Goal: Find specific page/section: Find specific page/section

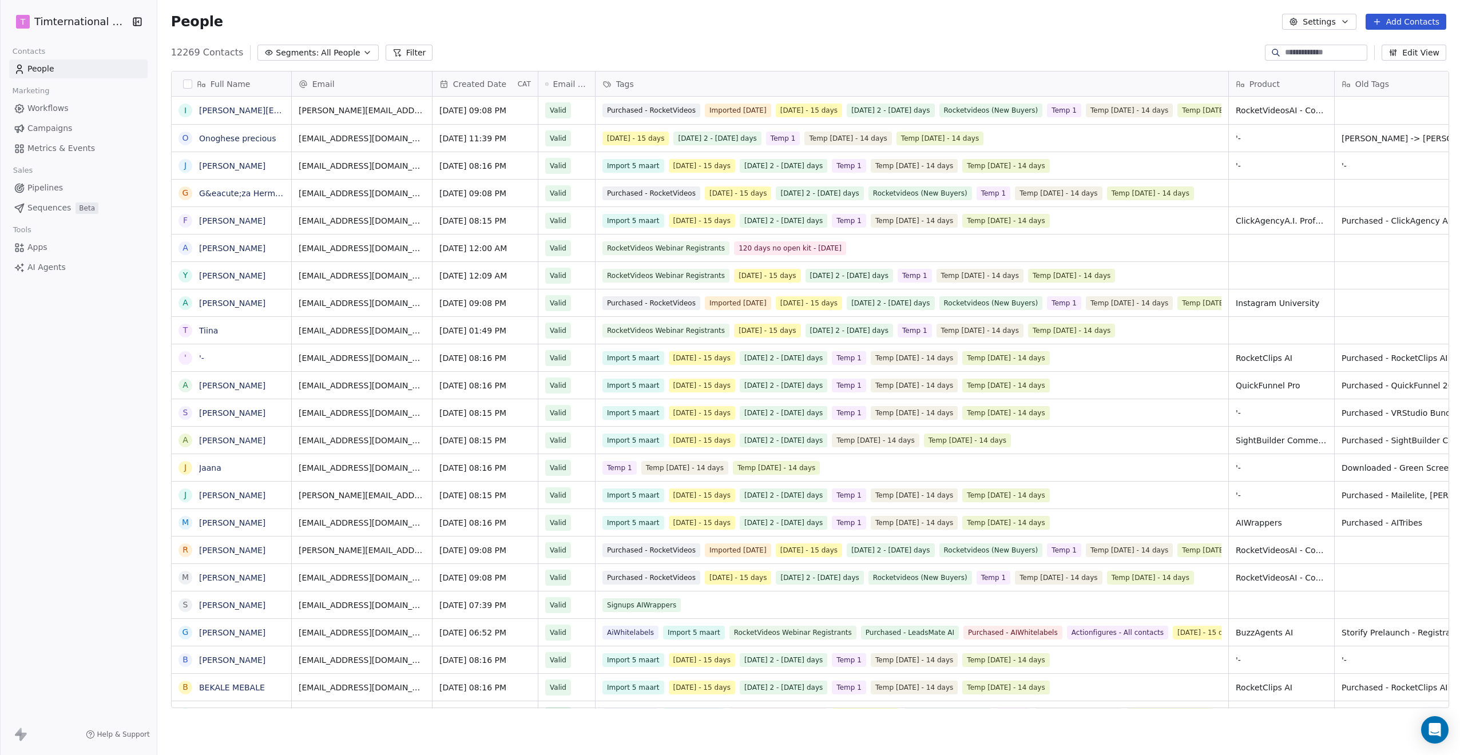
scroll to position [655, 1297]
click at [270, 46] on button "Segments: All People" at bounding box center [317, 53] width 121 height 16
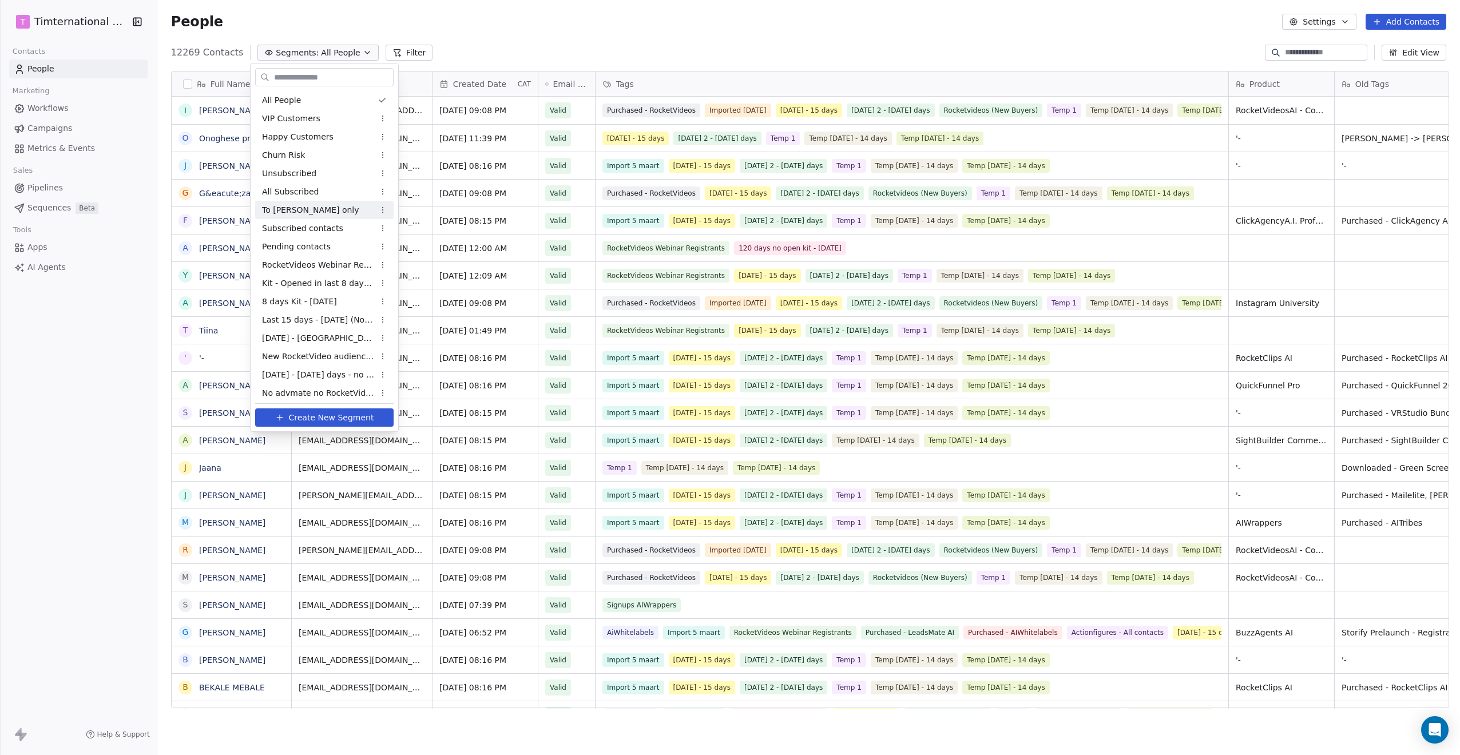
scroll to position [460, 0]
click at [343, 354] on div "Unsubscribed [DATE]" at bounding box center [324, 353] width 138 height 18
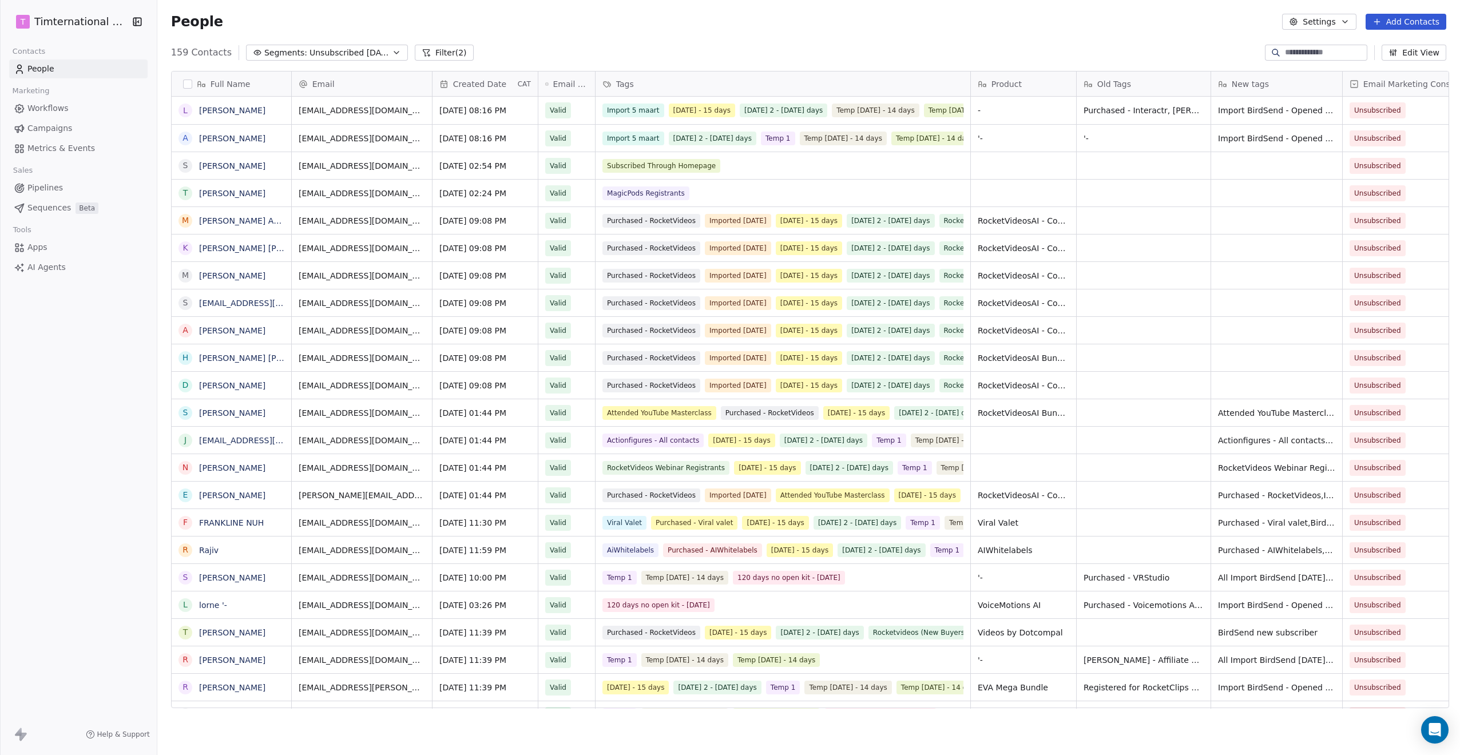
scroll to position [655, 1297]
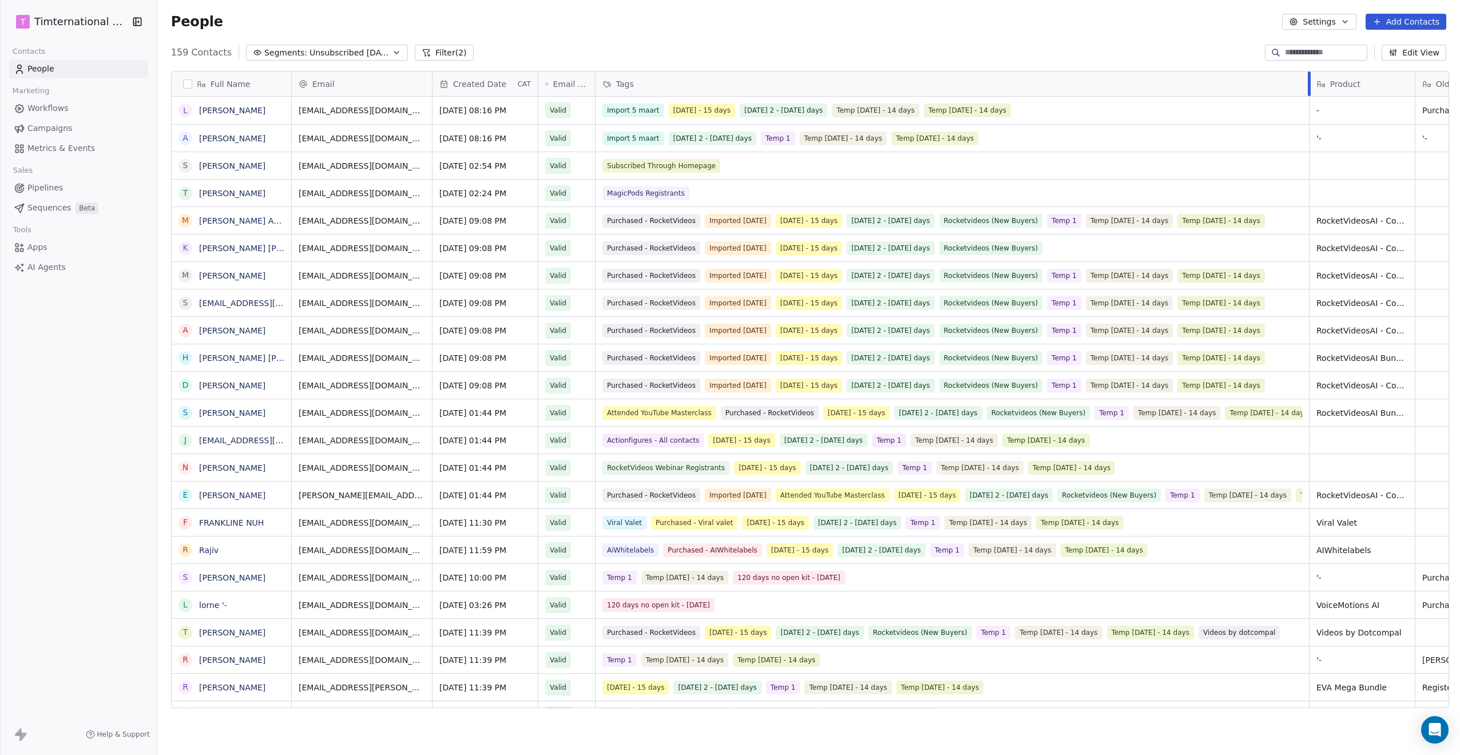
drag, startPoint x: 967, startPoint y: 79, endPoint x: 1258, endPoint y: 108, distance: 292.5
click at [1292, 99] on div "Email Created Date CAT Email Verification Status Tags Product Old Tags New tags…" at bounding box center [1386, 389] width 2188 height 637
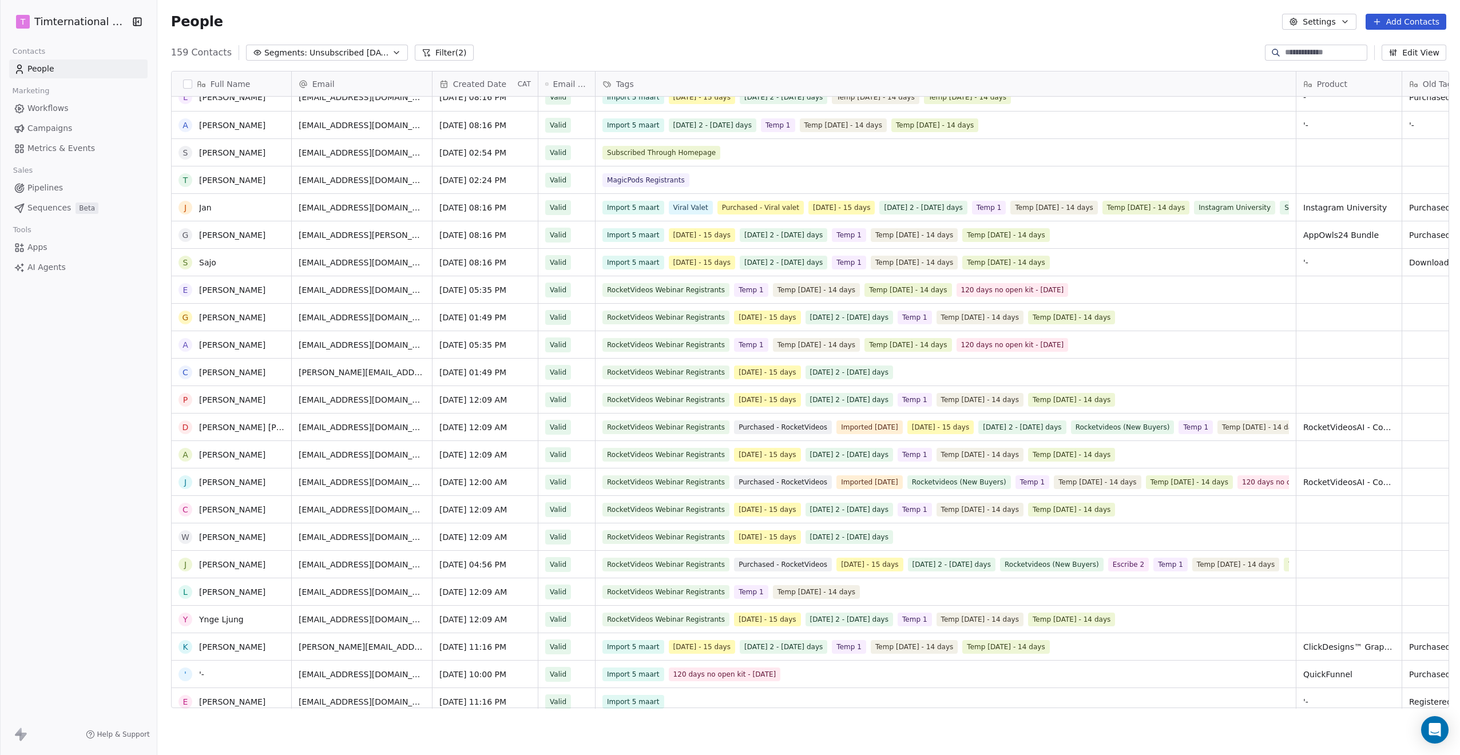
scroll to position [15, 0]
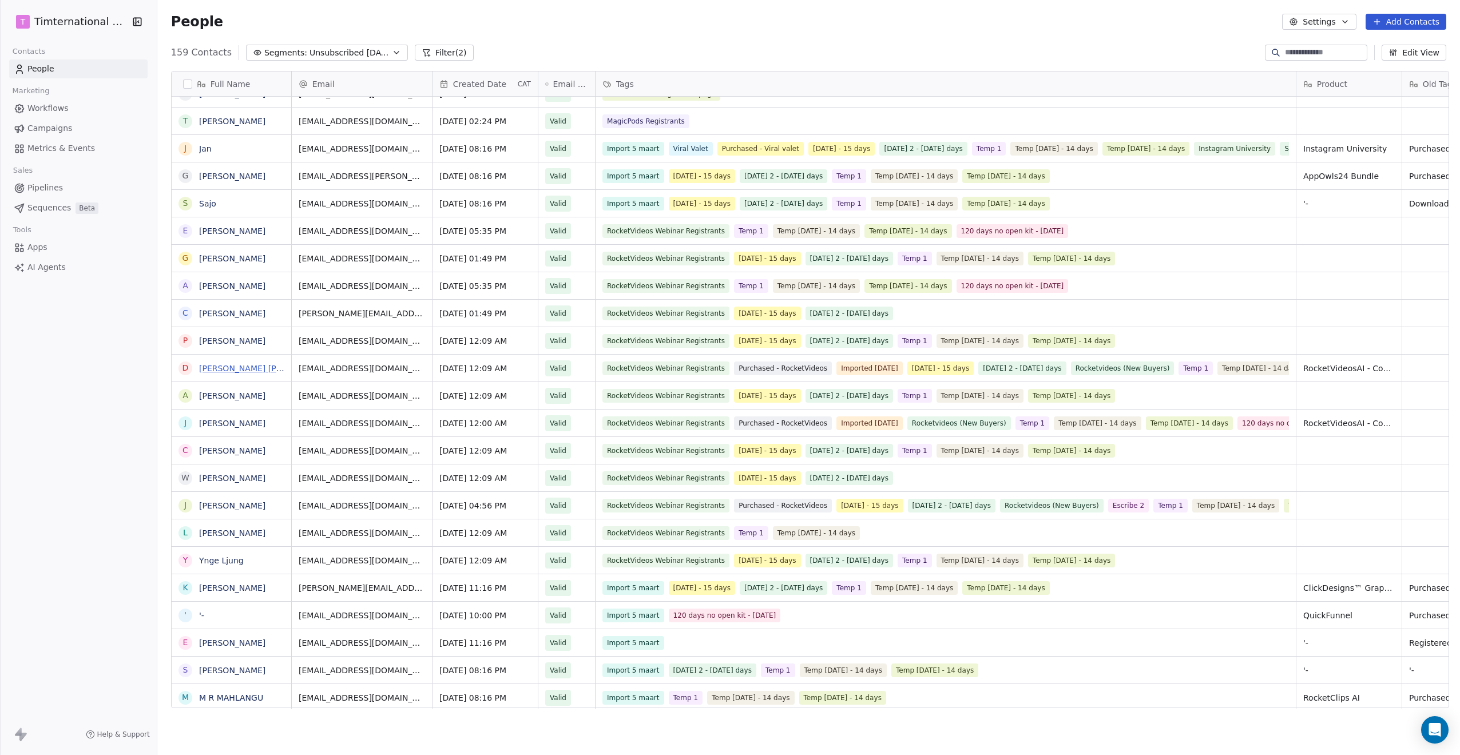
click at [209, 365] on link "[PERSON_NAME] [PERSON_NAME]" at bounding box center [267, 368] width 136 height 9
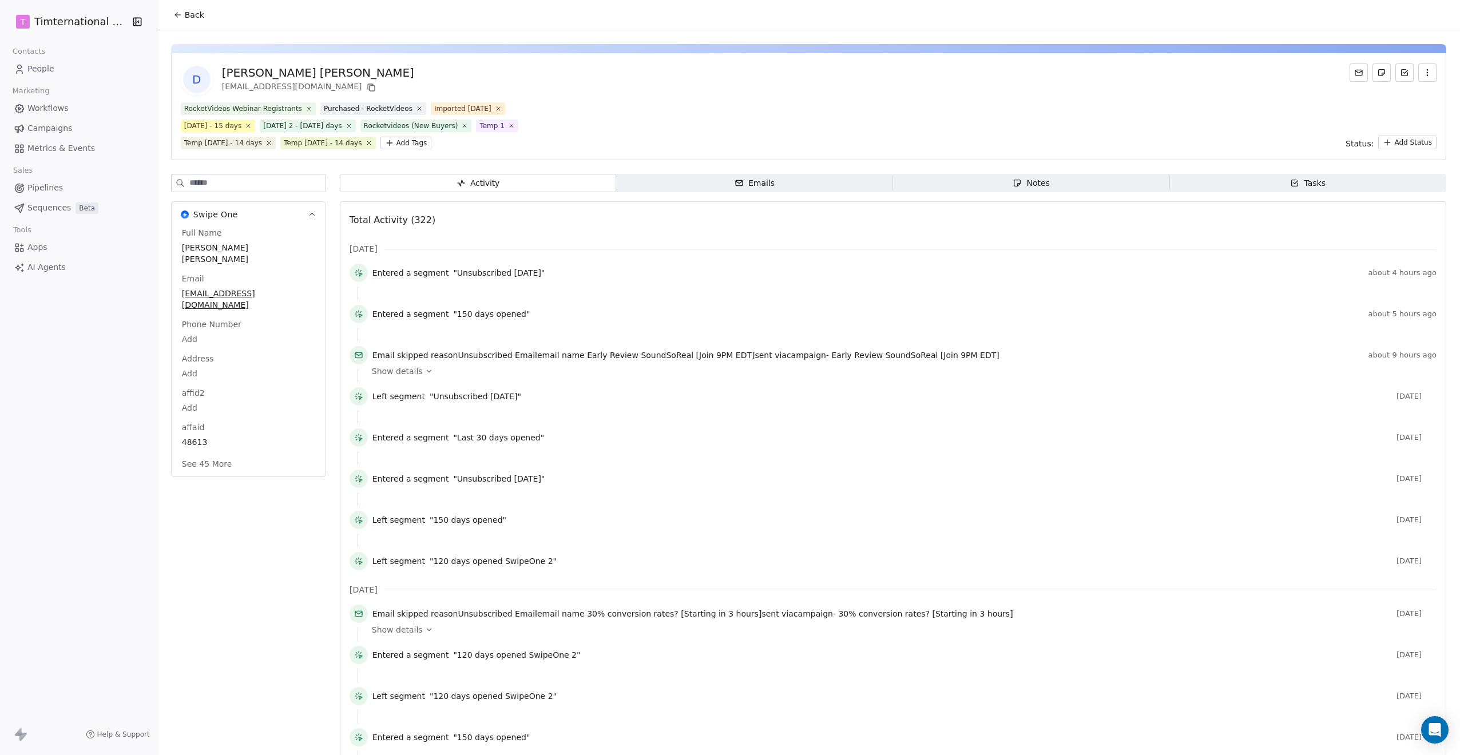
click at [51, 129] on span "Campaigns" at bounding box center [49, 128] width 45 height 12
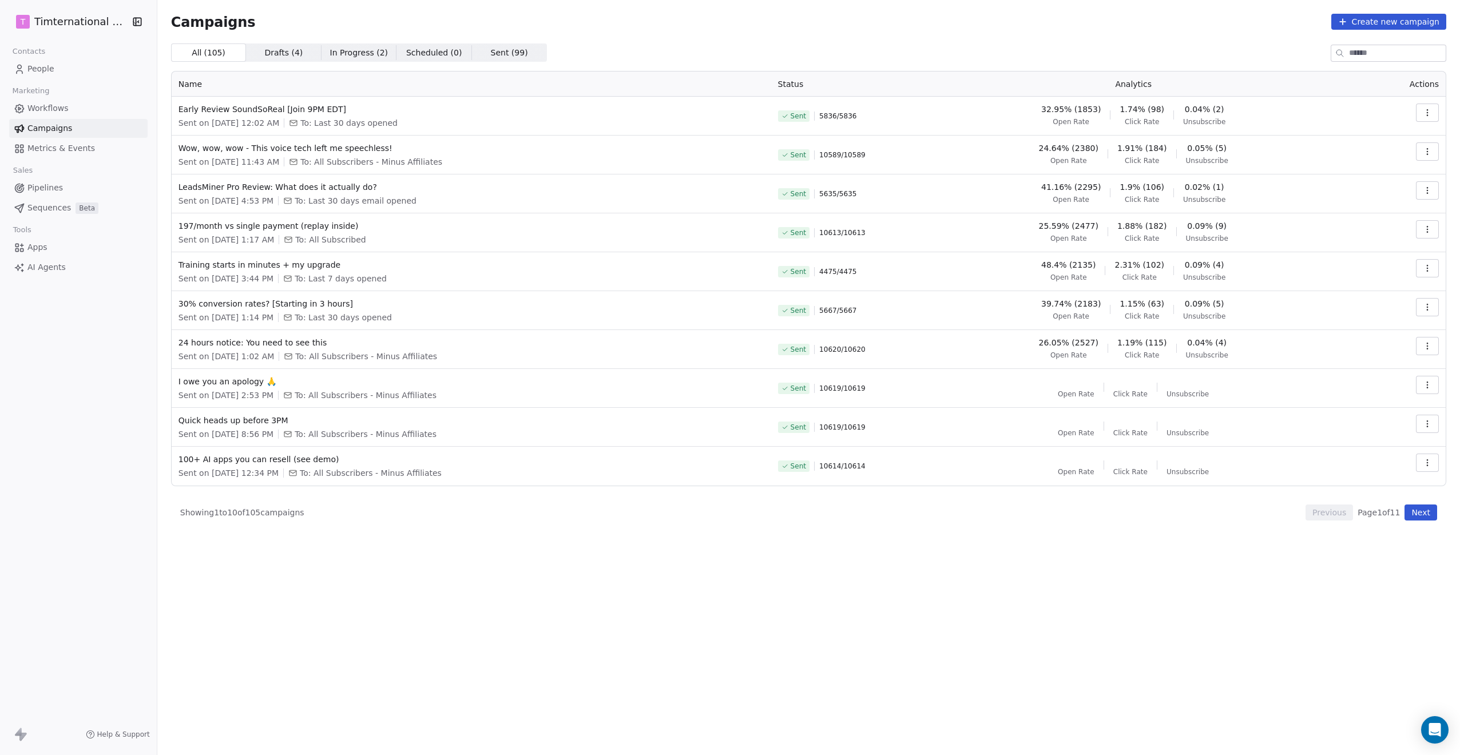
click at [29, 70] on span "People" at bounding box center [40, 69] width 27 height 12
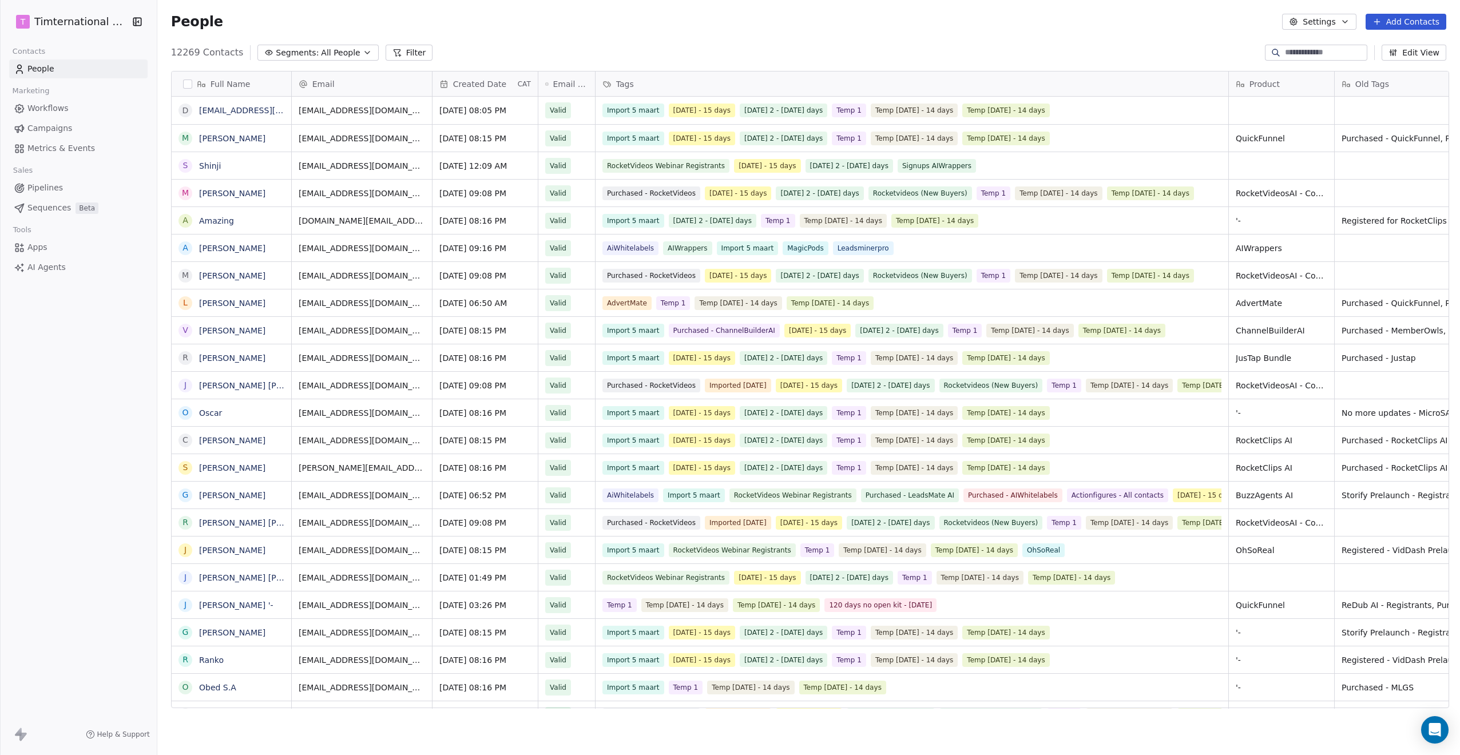
scroll to position [655, 1297]
click at [334, 51] on span "All People" at bounding box center [340, 53] width 39 height 12
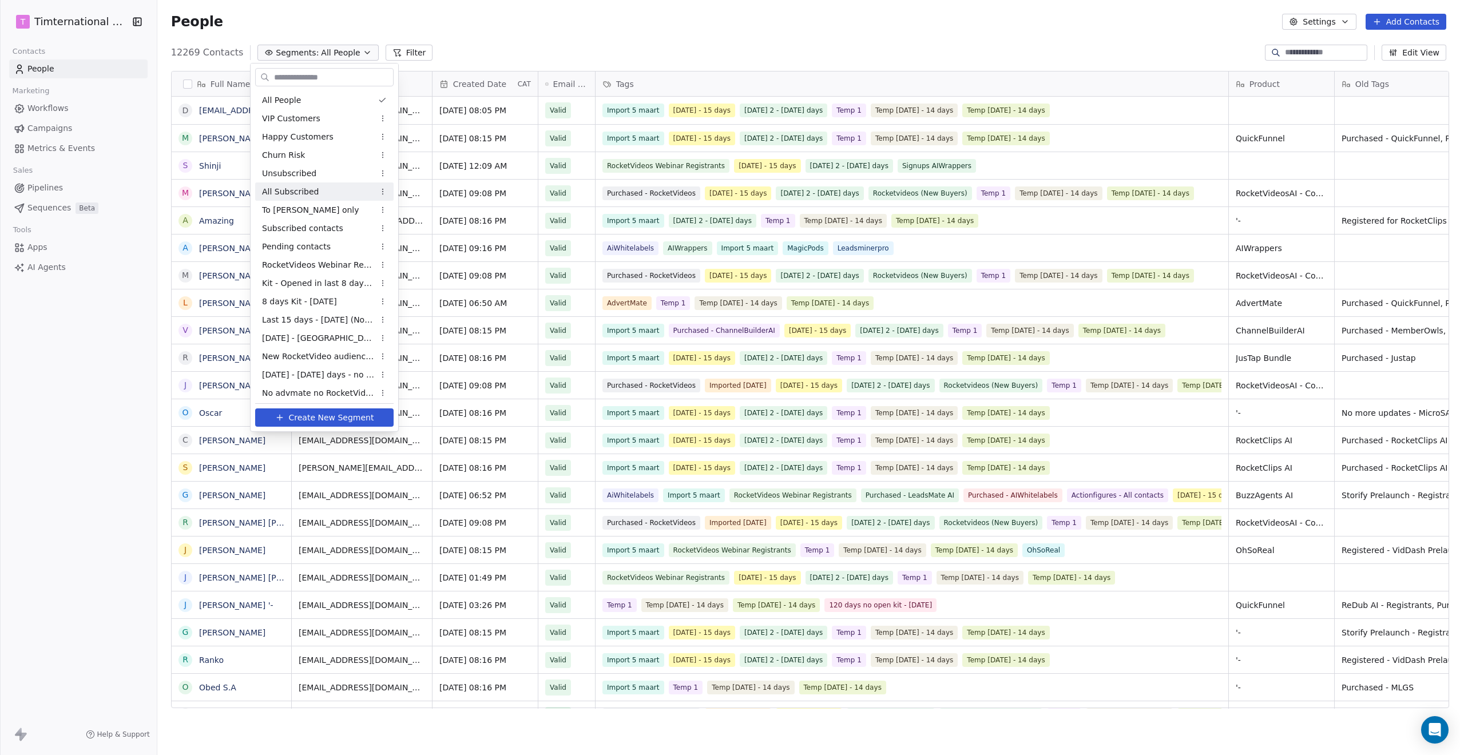
click at [291, 188] on span "All Subscribed" at bounding box center [290, 192] width 57 height 12
